Goal: Transaction & Acquisition: Subscribe to service/newsletter

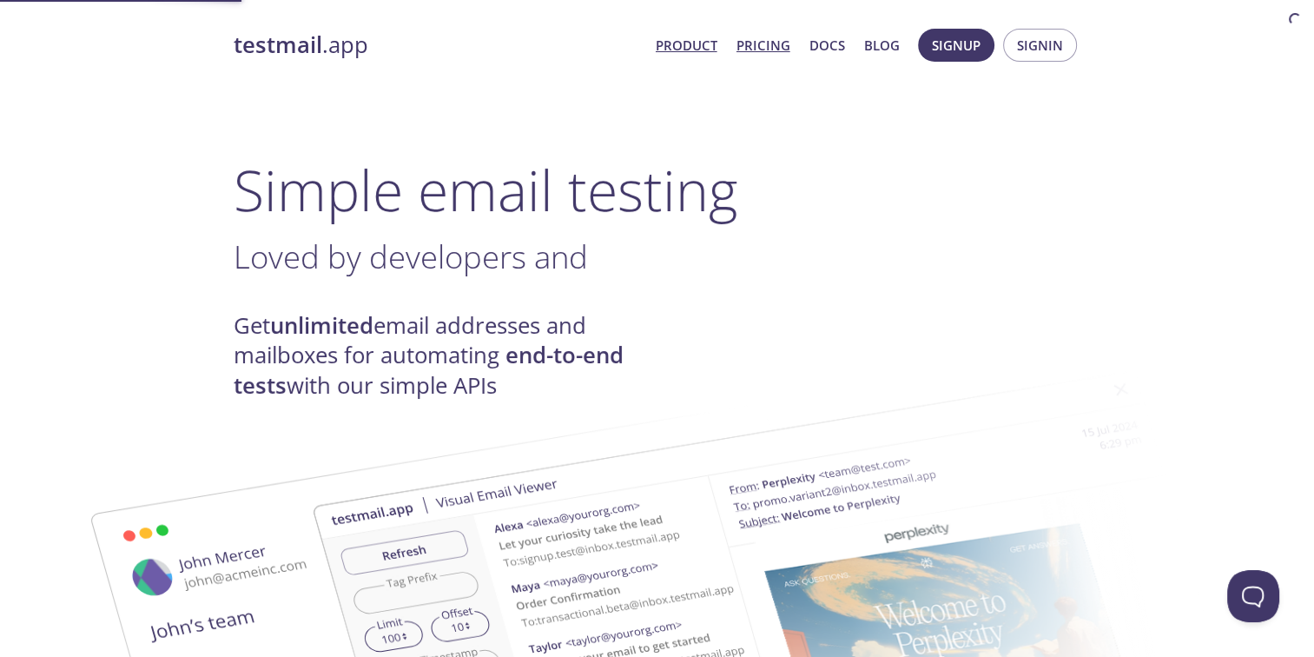
click at [764, 50] on link "Pricing" at bounding box center [764, 45] width 54 height 23
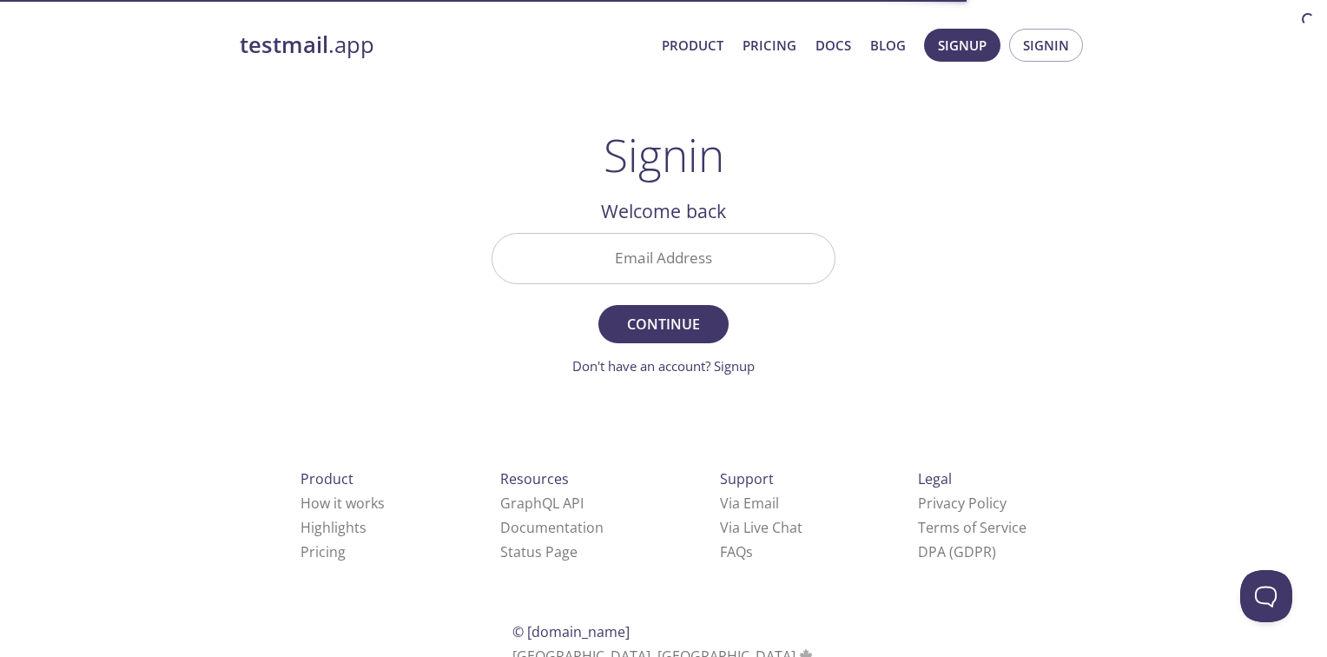
click at [664, 252] on input "Email Address" at bounding box center [663, 259] width 342 height 50
click at [900, 252] on div "testmail .app Product Pricing Docs Blog Signup Signin Signin Welcome back Email…" at bounding box center [663, 379] width 889 height 724
click at [977, 48] on span "Signup" at bounding box center [962, 45] width 49 height 23
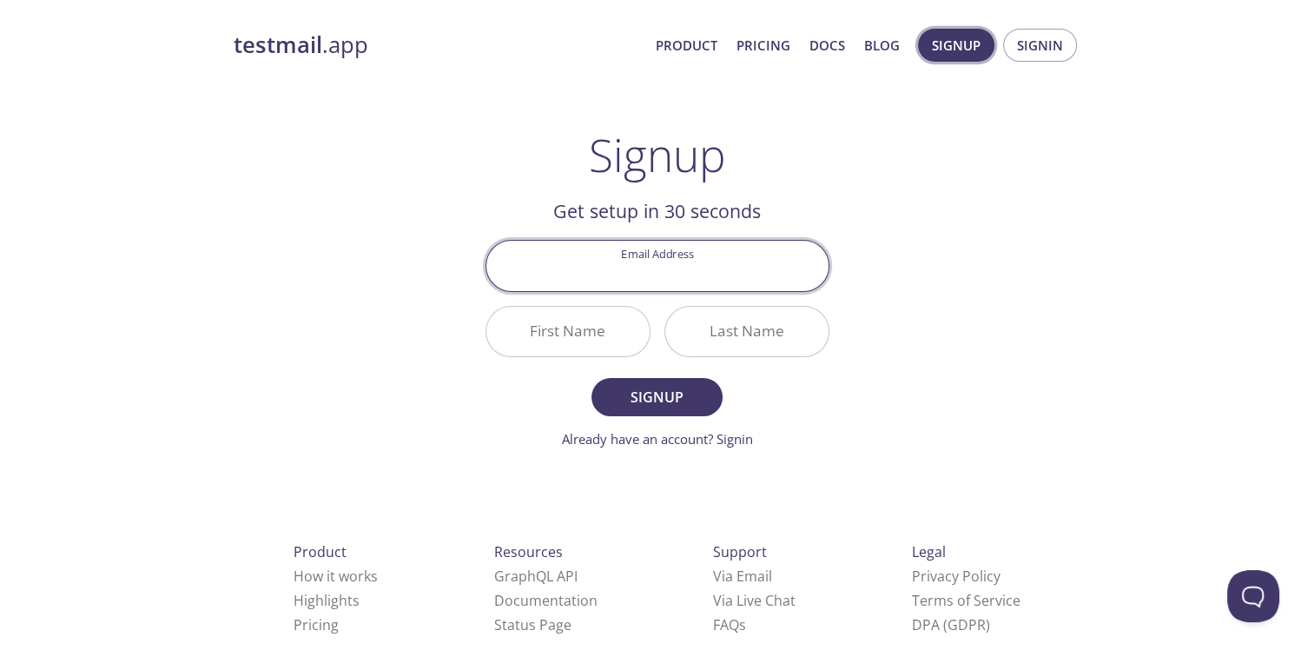
click at [970, 48] on span "Signup" at bounding box center [956, 45] width 49 height 23
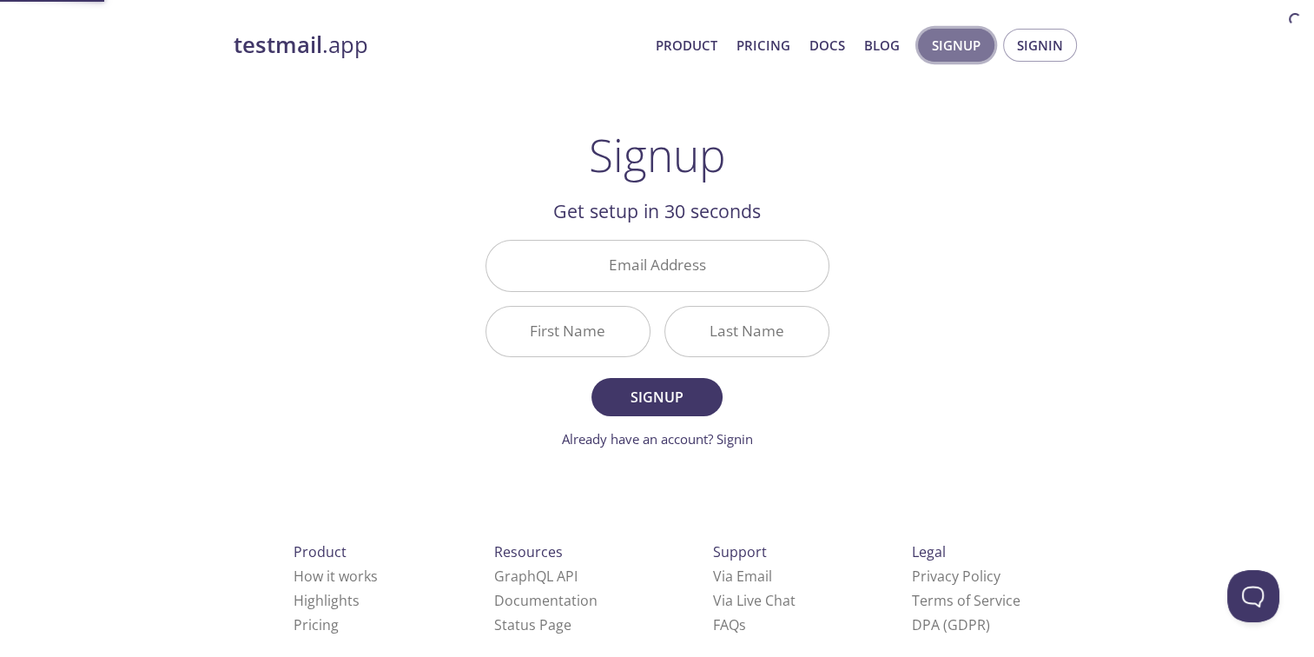
click at [970, 48] on span "Signup" at bounding box center [956, 45] width 49 height 23
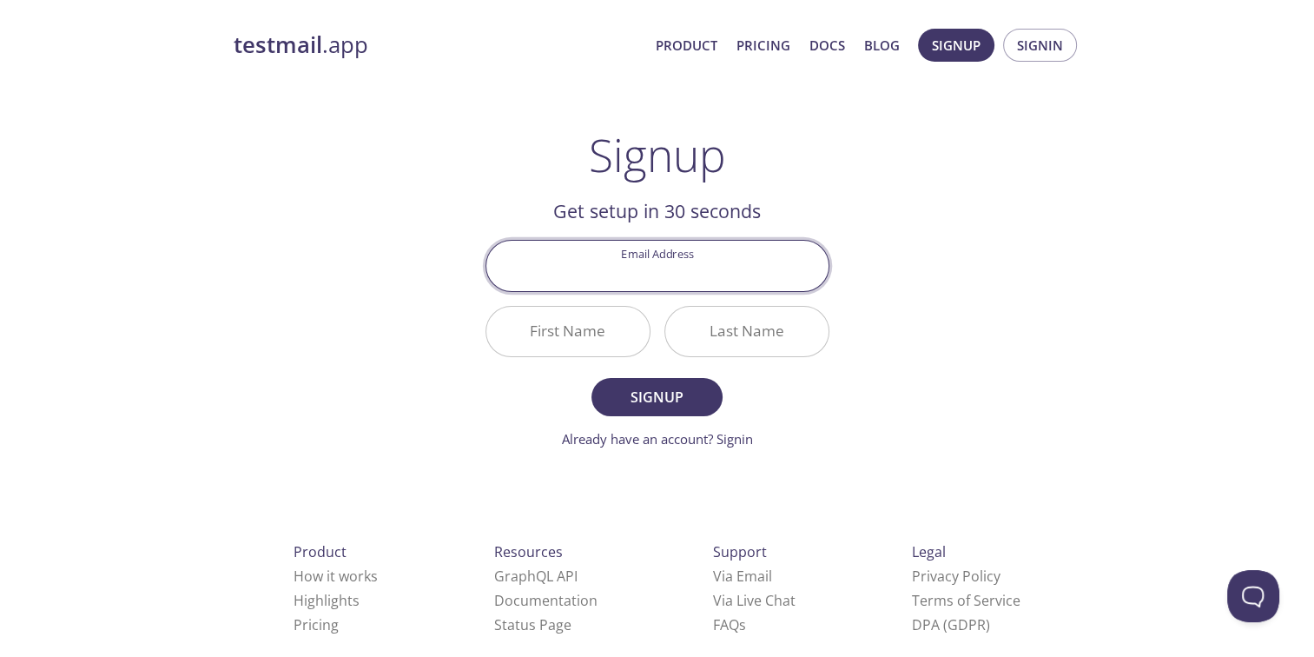
click at [717, 247] on input "Email Address" at bounding box center [657, 266] width 342 height 50
type input "ilul4530@gmail.com"
click at [574, 335] on input "First Name" at bounding box center [567, 332] width 163 height 50
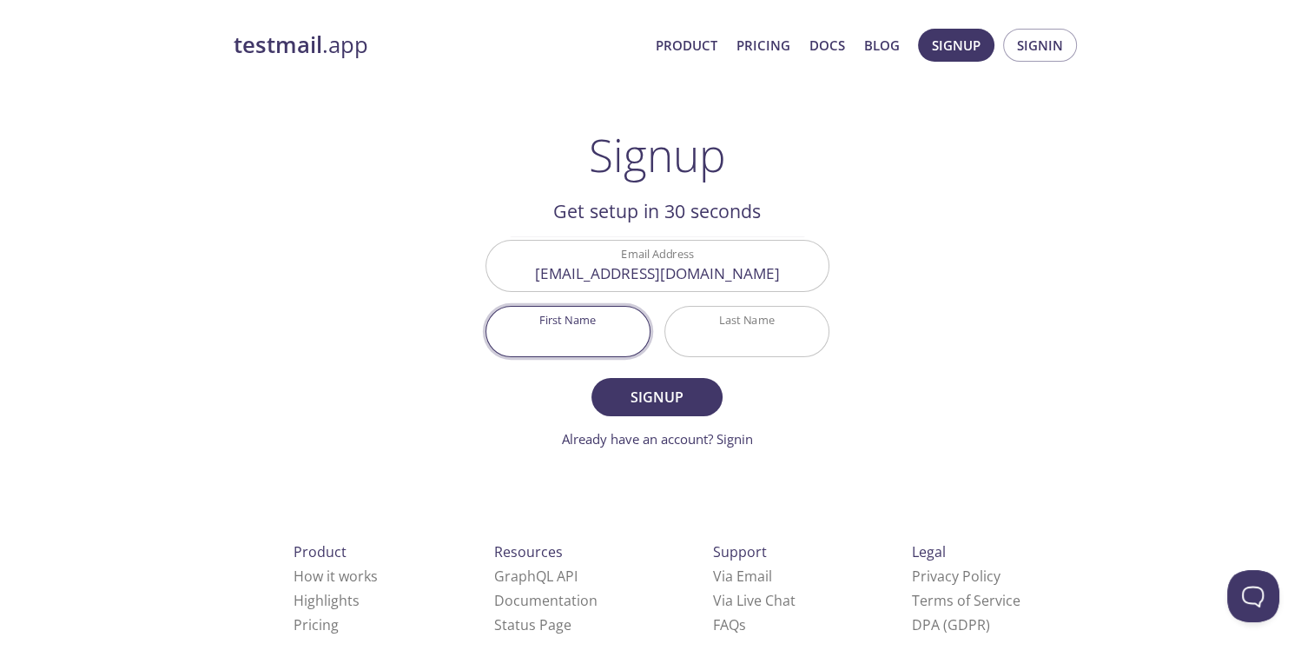
type input "Nailul"
type input "Ngafwa"
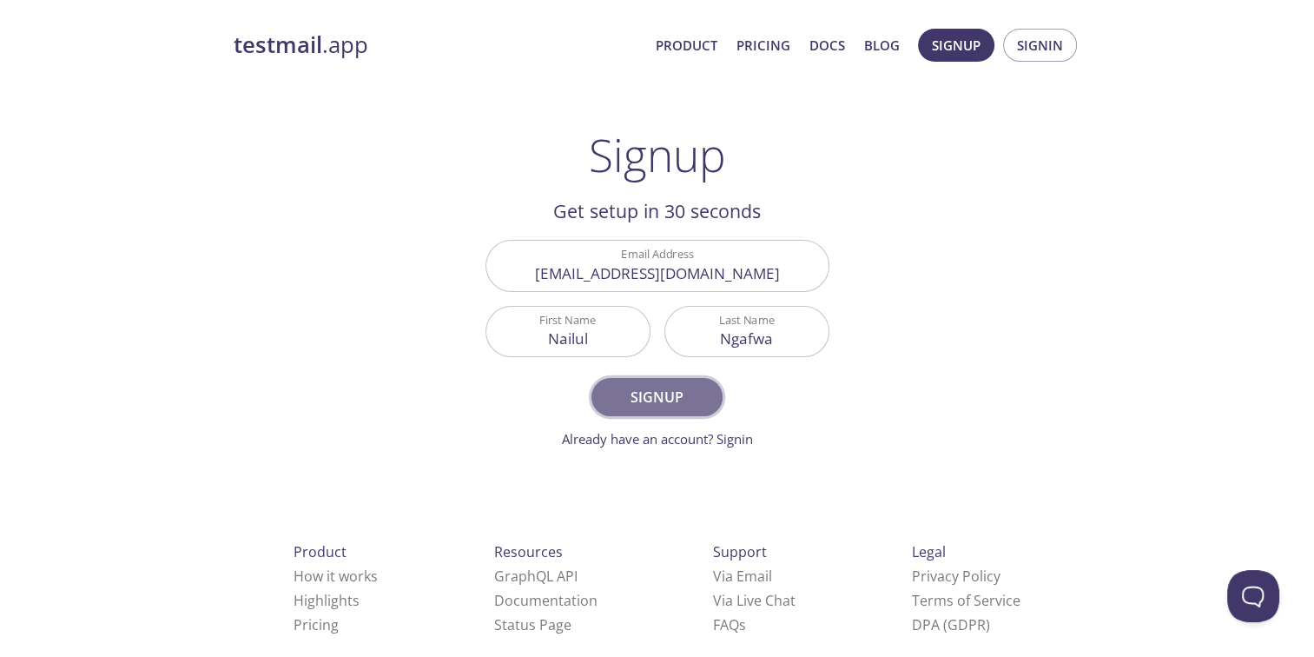
click at [662, 406] on span "Signup" at bounding box center [657, 397] width 92 height 24
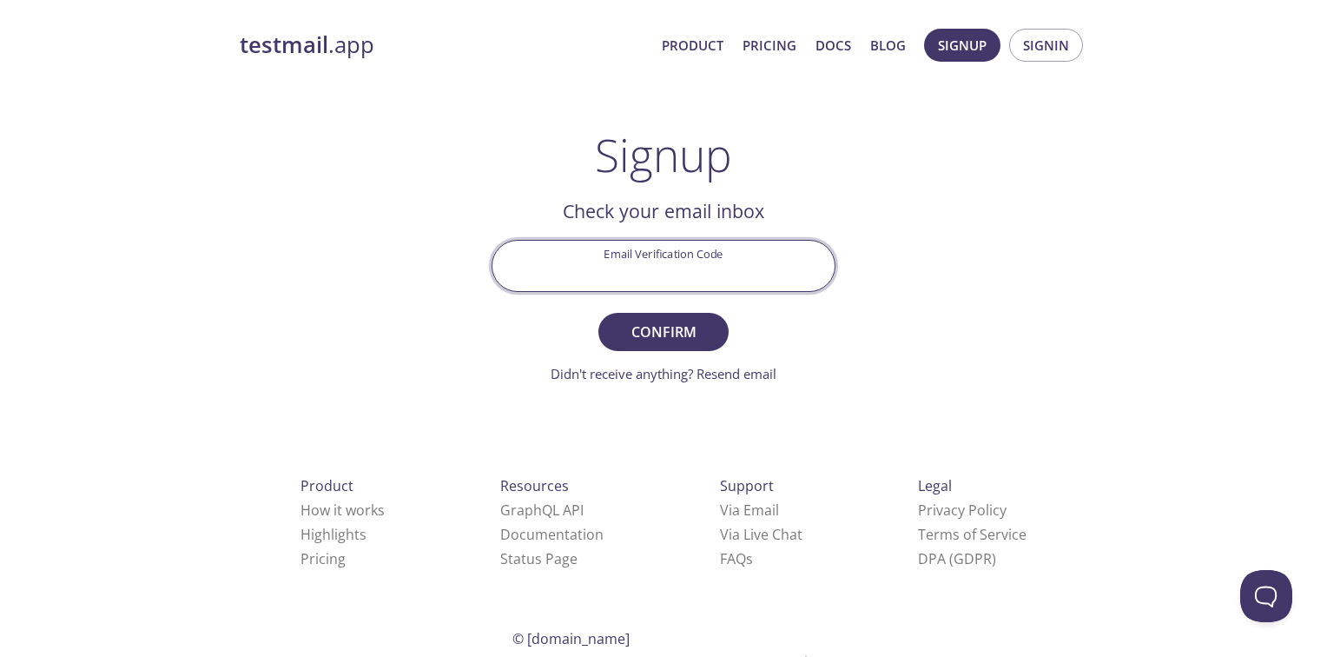
click at [664, 269] on input "Email Verification Code" at bounding box center [663, 266] width 342 height 50
paste input "17LXGM5"
type input "17LXGM5"
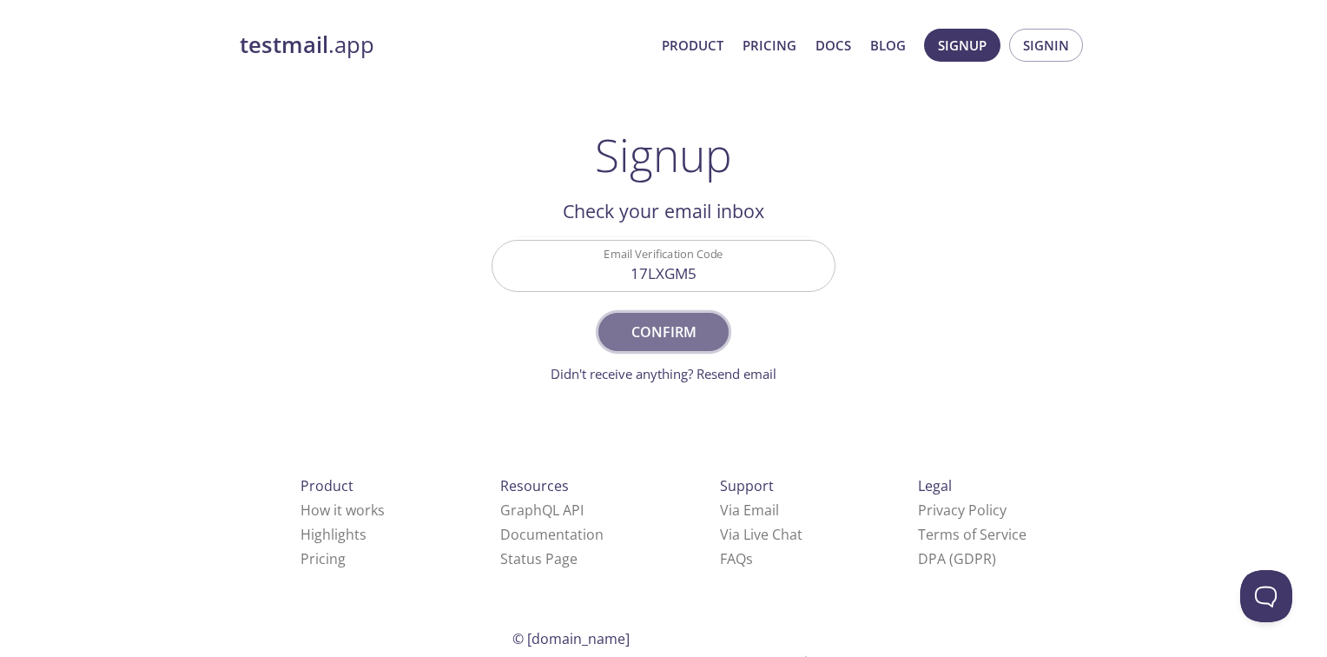
click at [656, 321] on span "Confirm" at bounding box center [664, 332] width 92 height 24
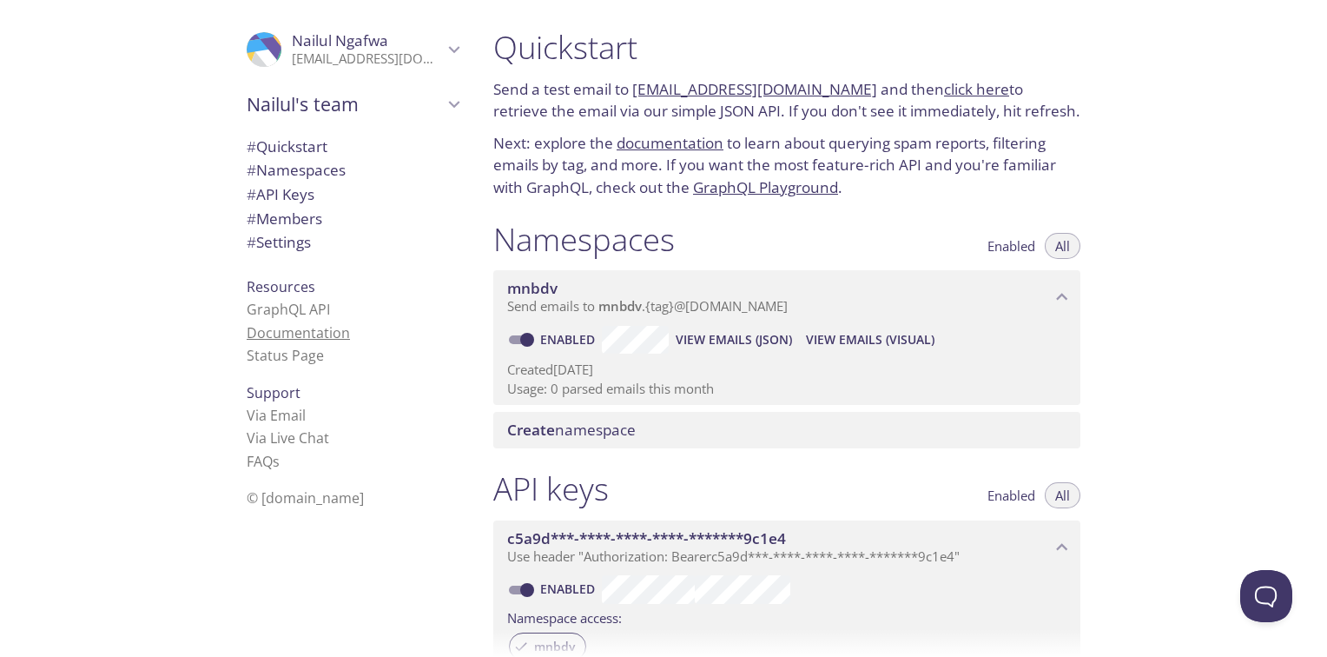
click at [300, 340] on link "Documentation" at bounding box center [298, 332] width 103 height 19
click at [316, 253] on span "# Settings" at bounding box center [353, 242] width 212 height 23
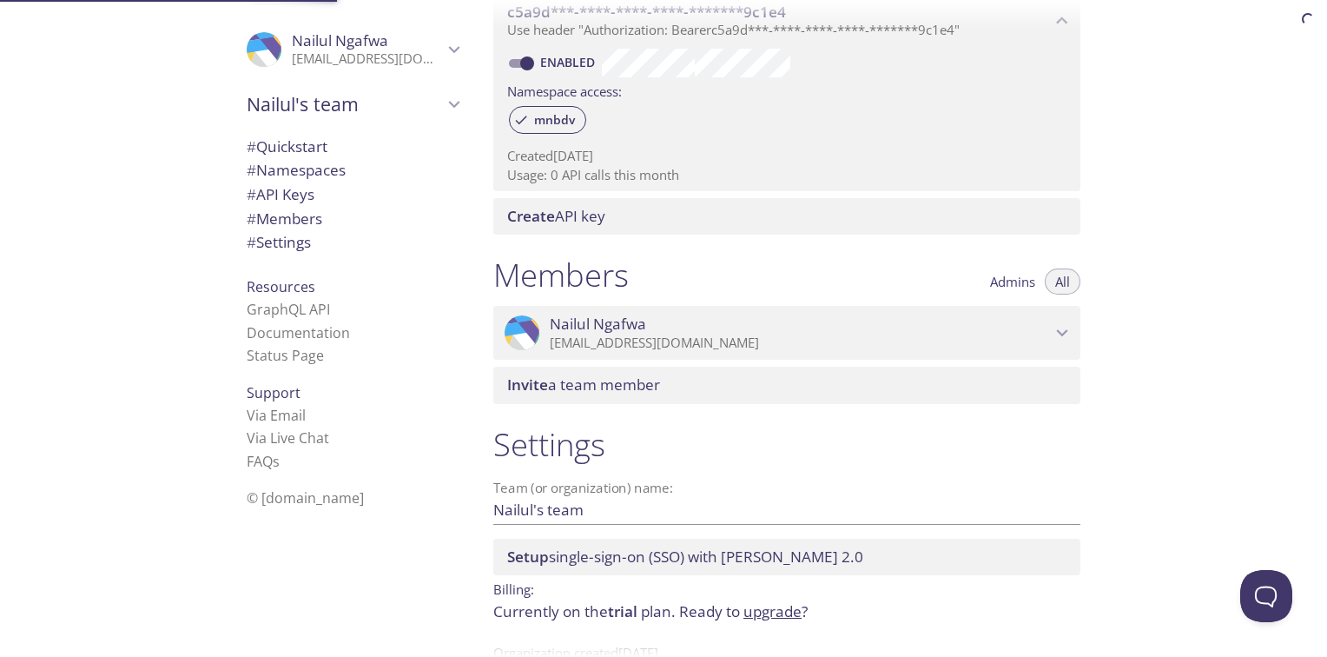
scroll to position [578, 0]
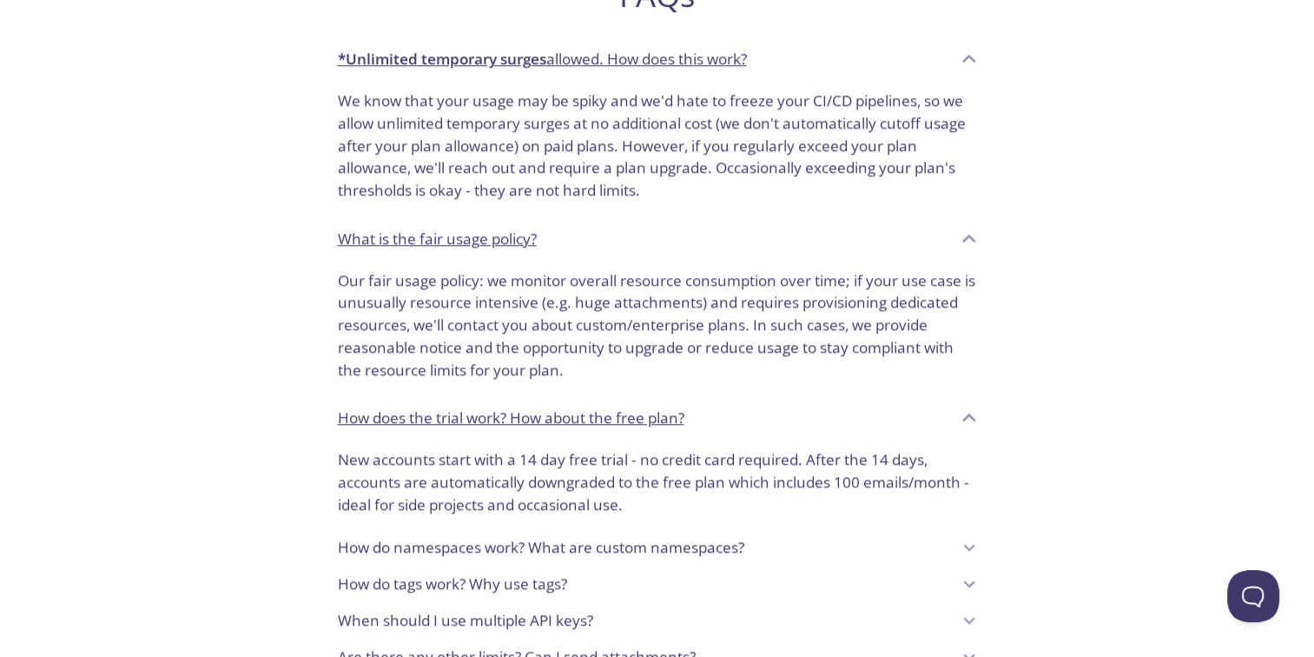
scroll to position [1544, 0]
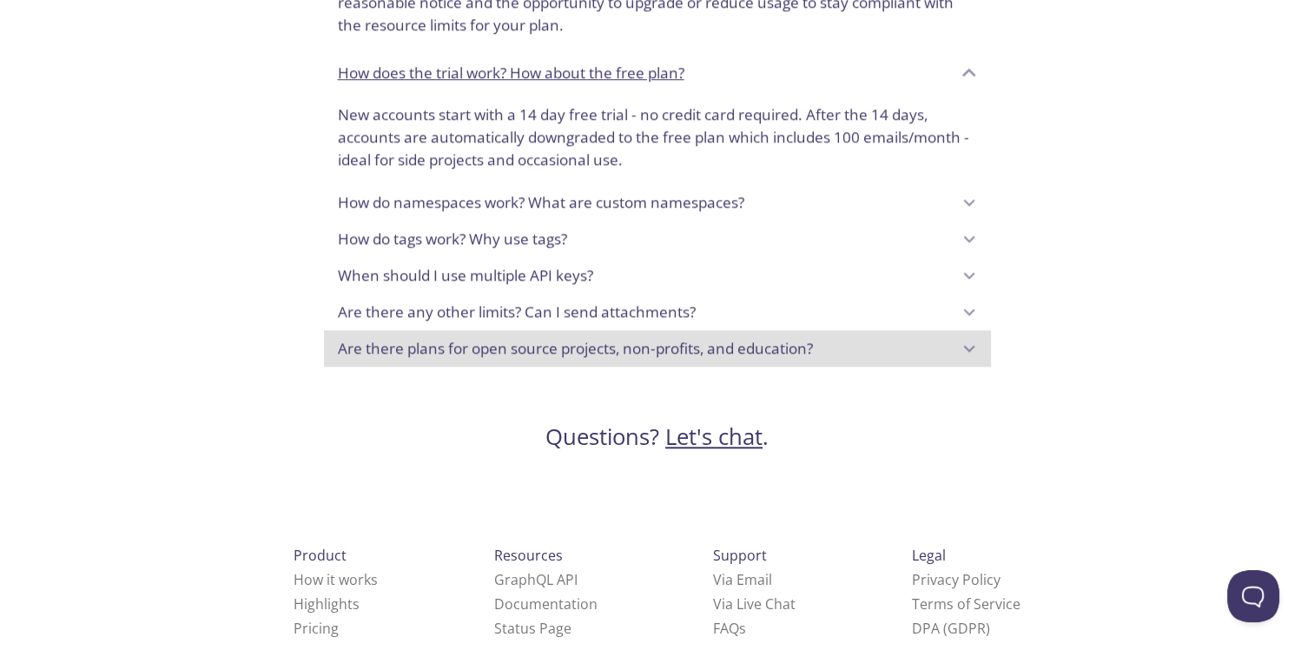
click at [724, 339] on p "Are there plans for open source projects, non-profits, and education?" at bounding box center [575, 348] width 475 height 23
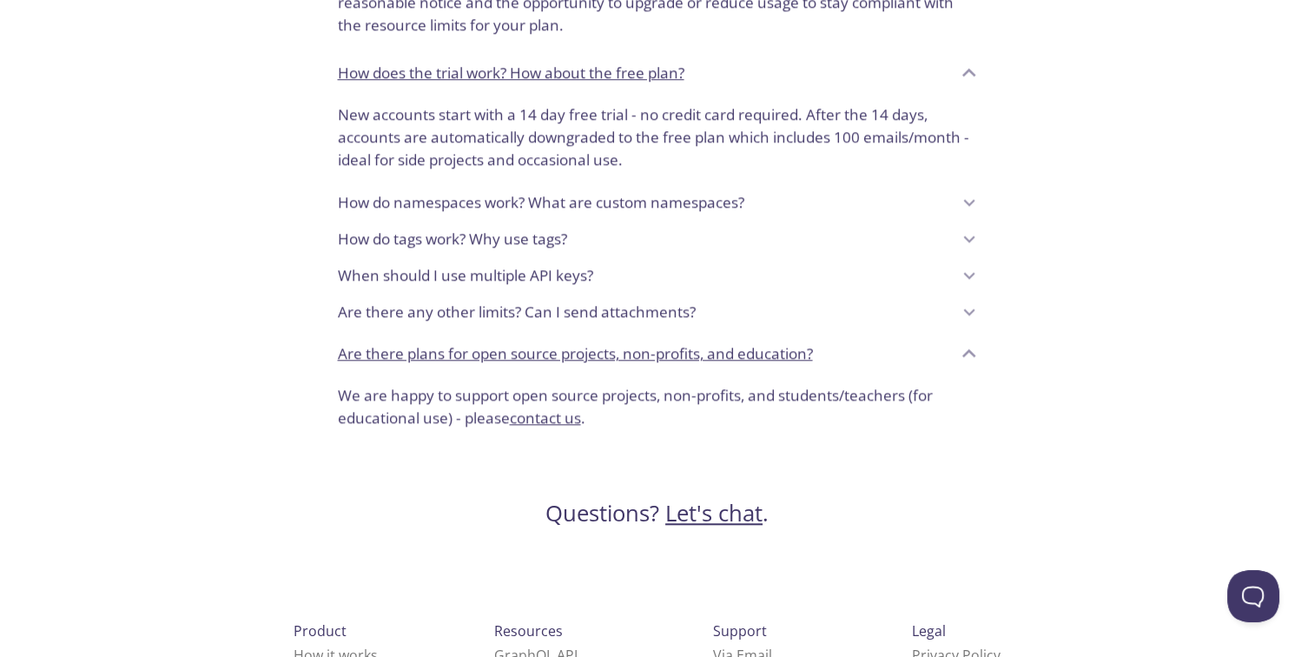
click at [559, 407] on link "contact us" at bounding box center [545, 417] width 71 height 20
